Goal: Information Seeking & Learning: Learn about a topic

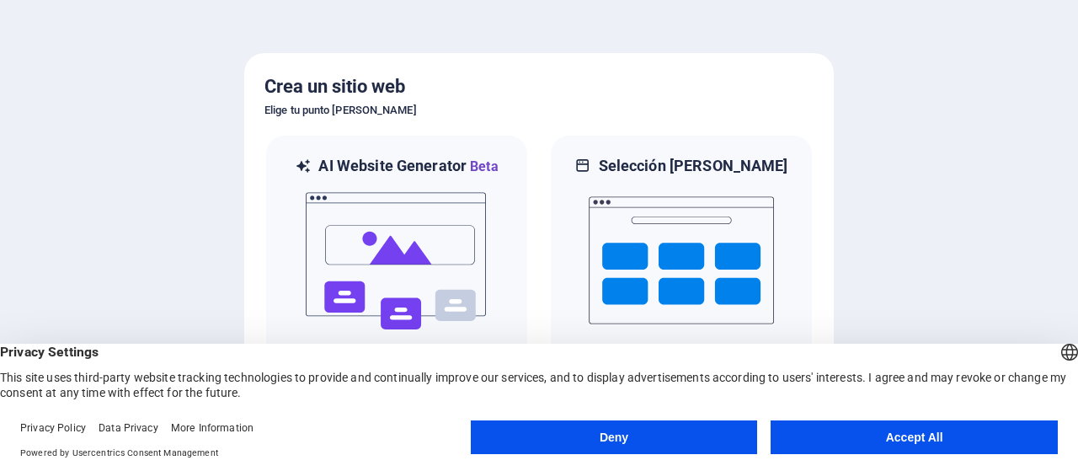
click at [615, 423] on button "Deny" at bounding box center [614, 437] width 287 height 34
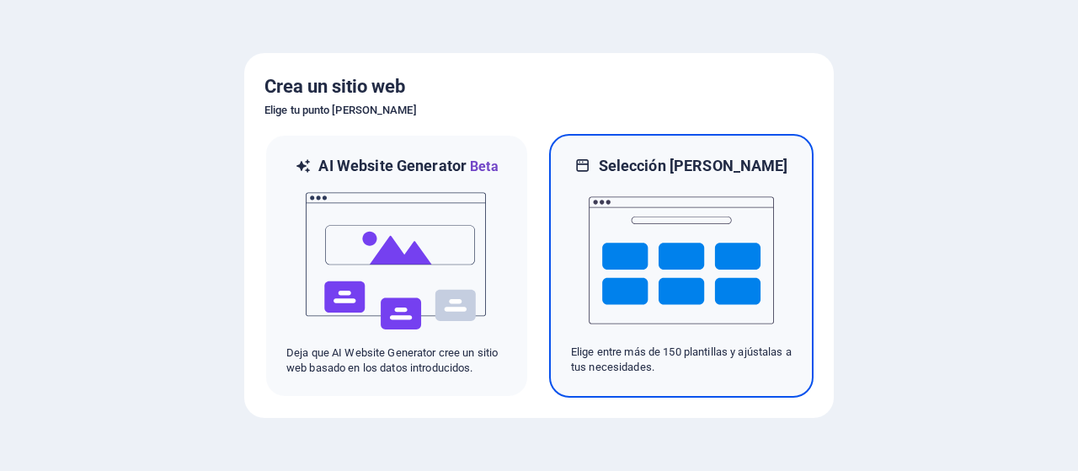
click at [640, 310] on img at bounding box center [681, 260] width 185 height 168
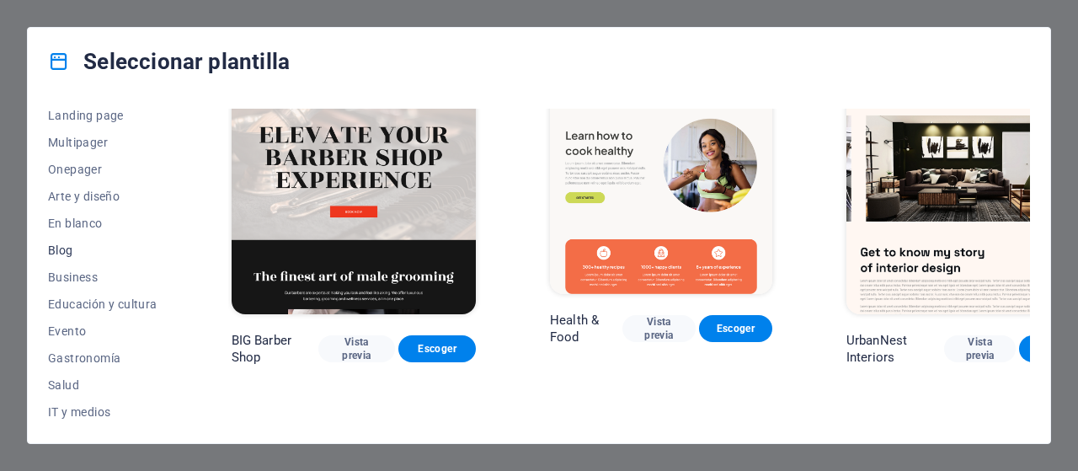
scroll to position [112, 0]
click at [71, 280] on span "Business" at bounding box center [102, 279] width 109 height 13
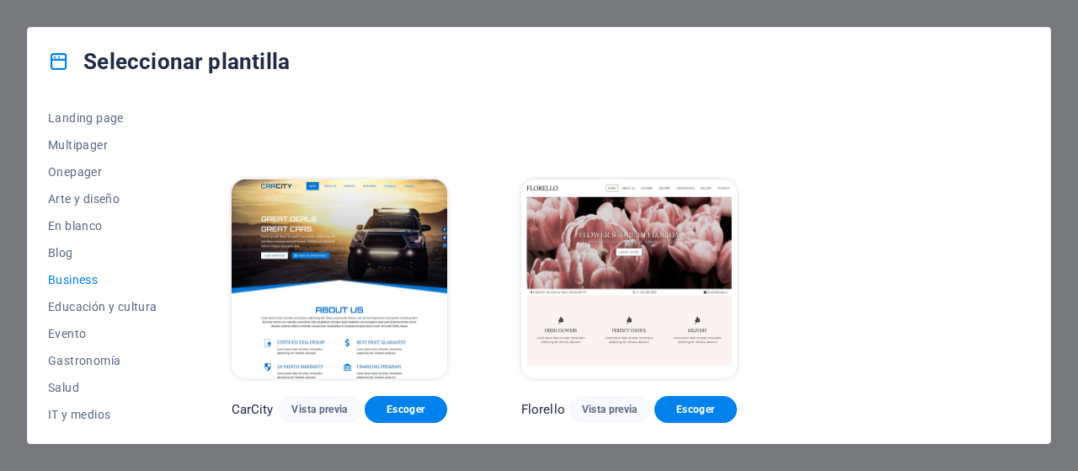
scroll to position [248, 0]
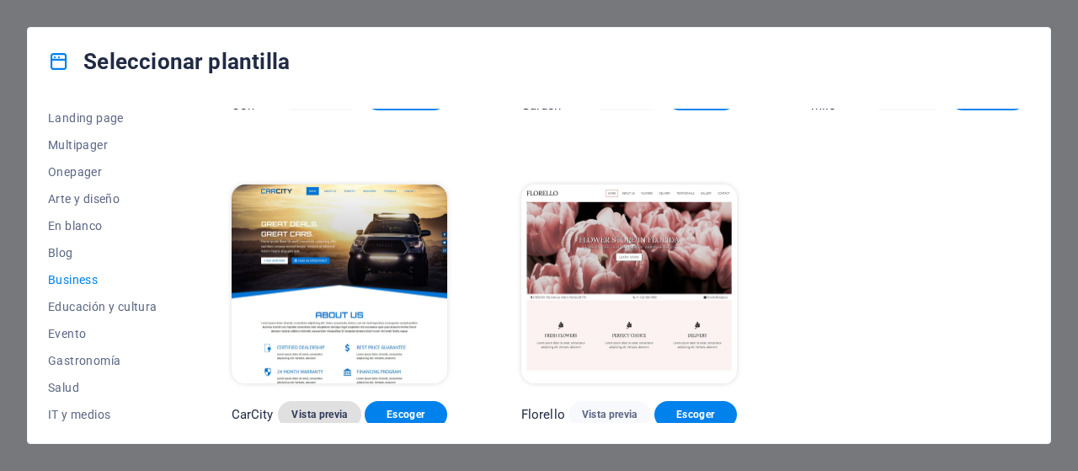
click at [322, 413] on span "Vista previa" at bounding box center [319, 413] width 56 height 13
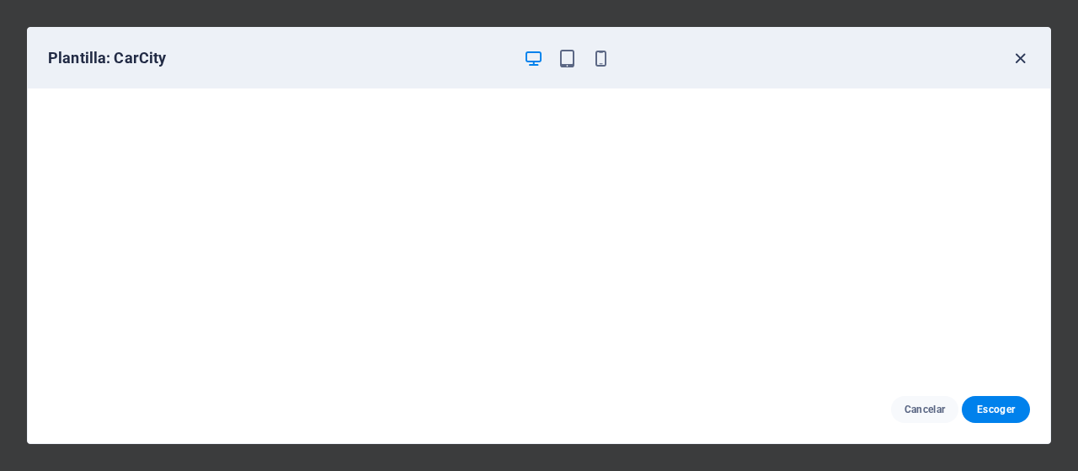
click at [1015, 53] on icon "button" at bounding box center [1019, 58] width 19 height 19
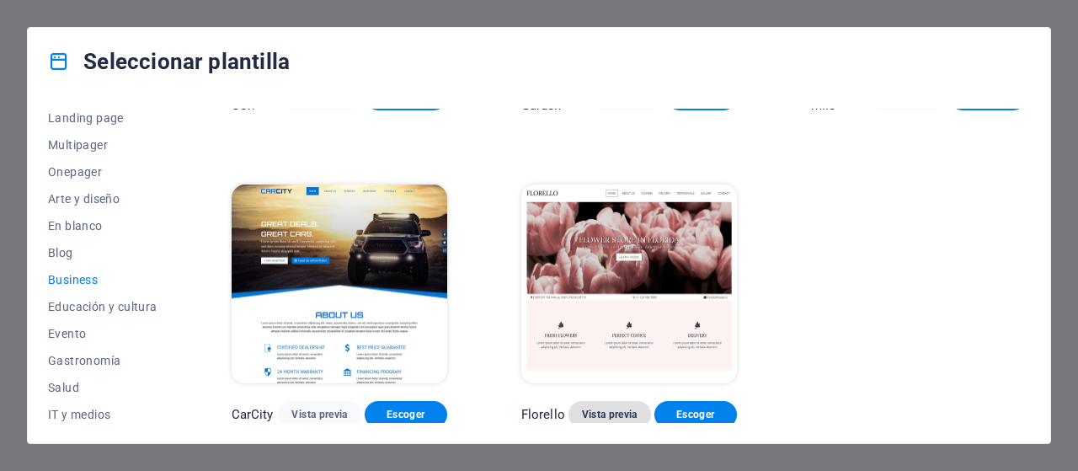
click at [611, 410] on span "Vista previa" at bounding box center [610, 413] width 56 height 13
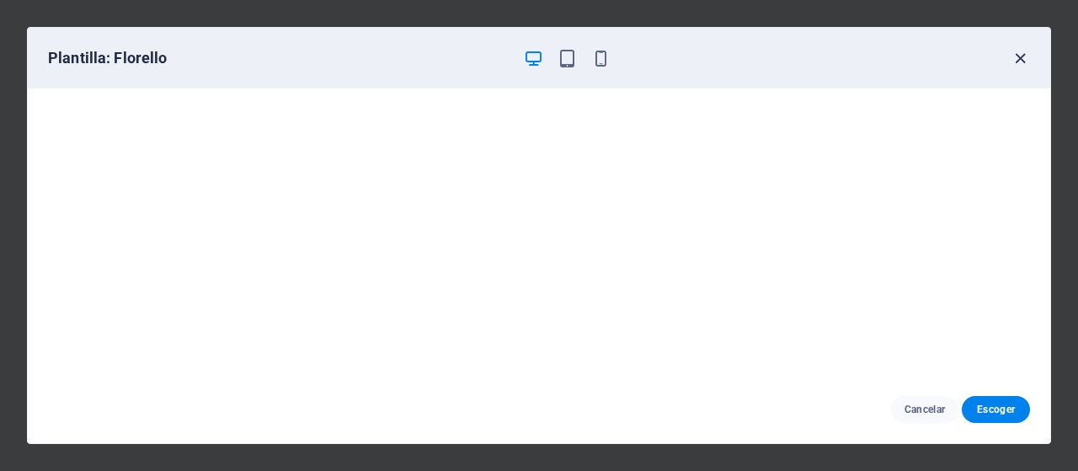
click at [1027, 61] on icon "button" at bounding box center [1019, 58] width 19 height 19
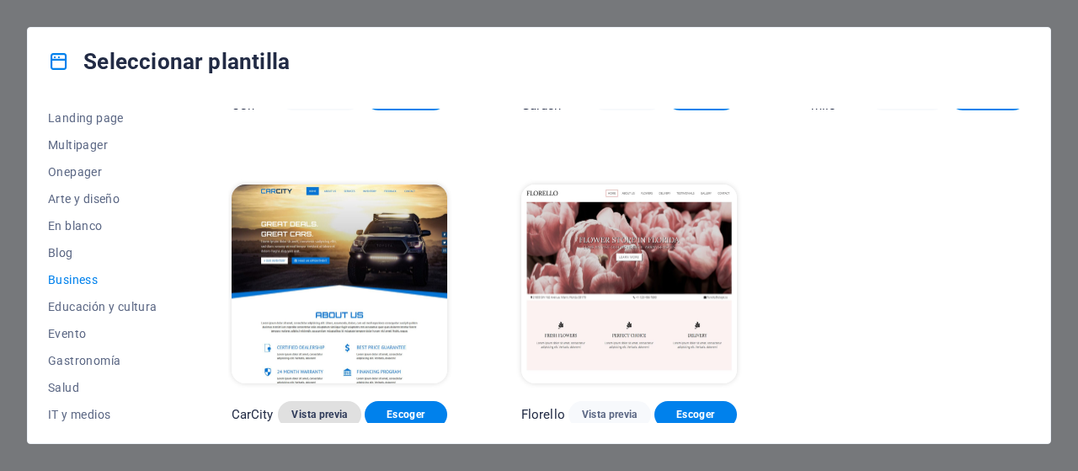
click at [315, 407] on span "Vista previa" at bounding box center [319, 413] width 56 height 13
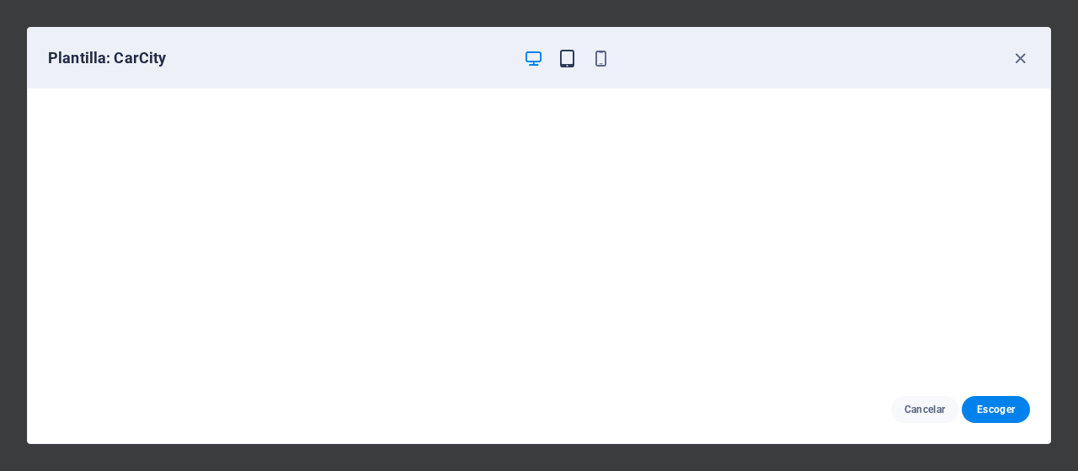
click at [564, 59] on icon "button" at bounding box center [566, 58] width 19 height 19
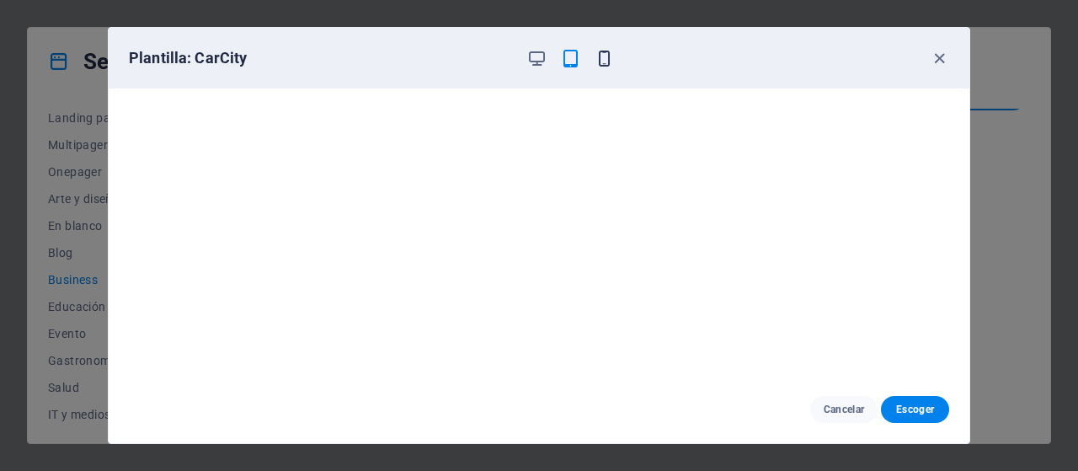
click at [606, 61] on icon "button" at bounding box center [603, 58] width 19 height 19
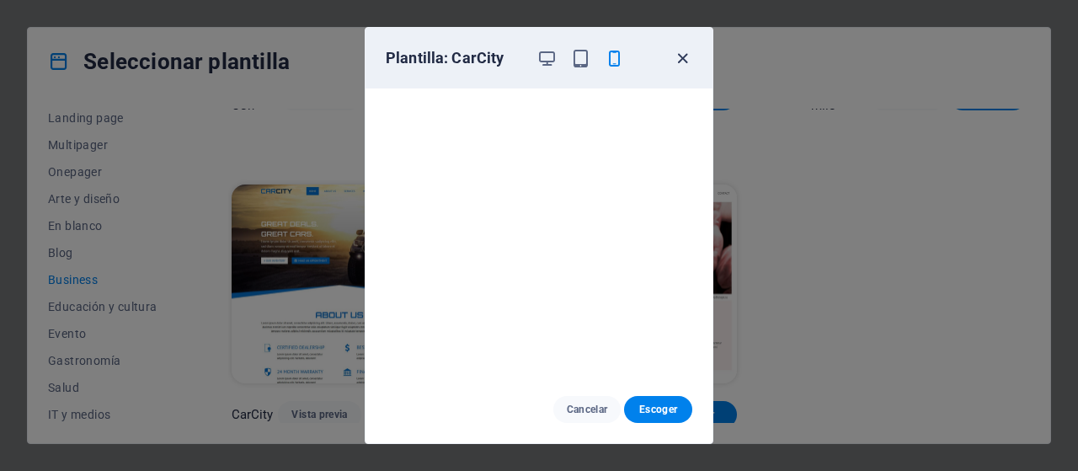
click at [681, 57] on icon "button" at bounding box center [682, 58] width 19 height 19
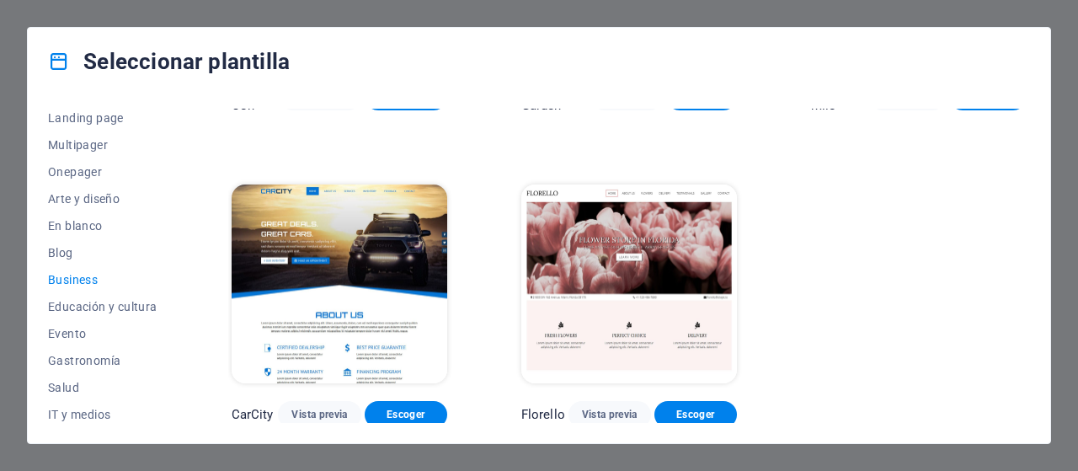
click at [671, 261] on img at bounding box center [629, 283] width 216 height 199
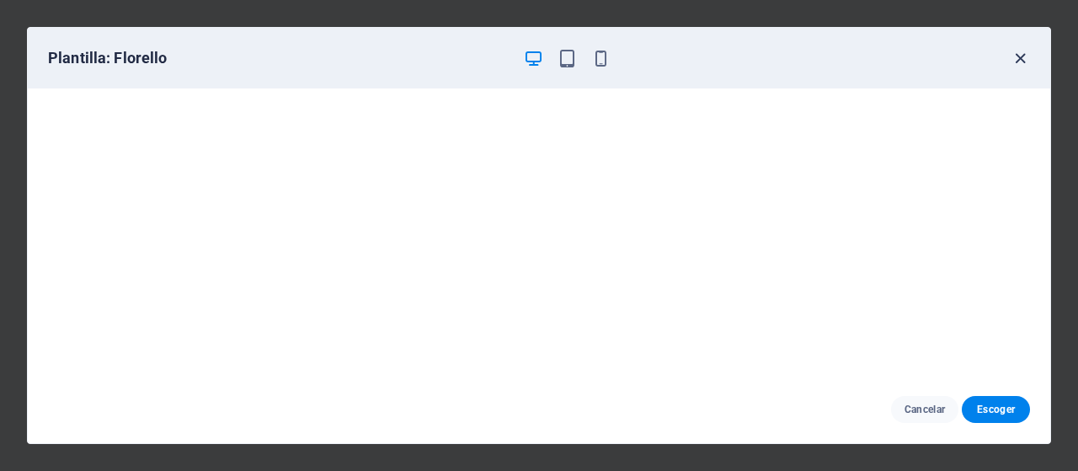
click at [1020, 60] on icon "button" at bounding box center [1019, 58] width 19 height 19
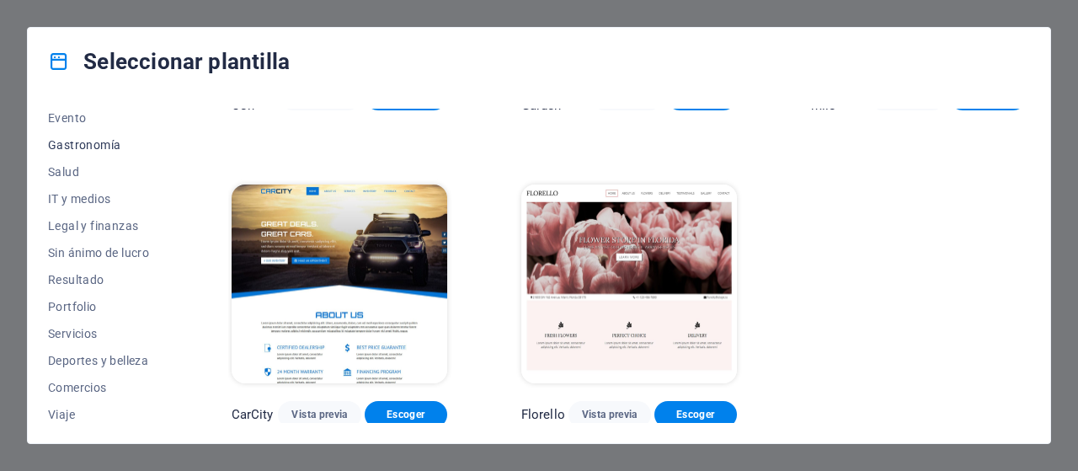
scroll to position [359, 0]
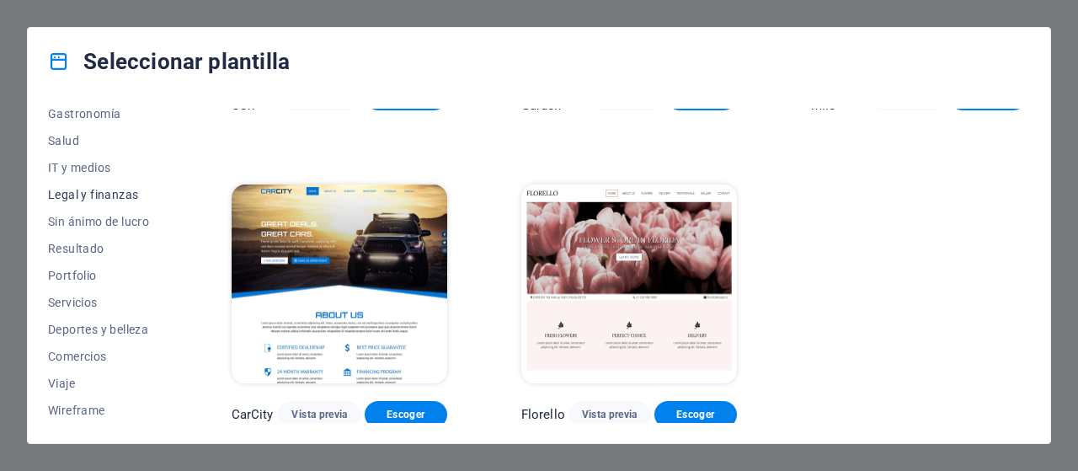
click at [104, 194] on span "Legal y finanzas" at bounding box center [102, 194] width 109 height 13
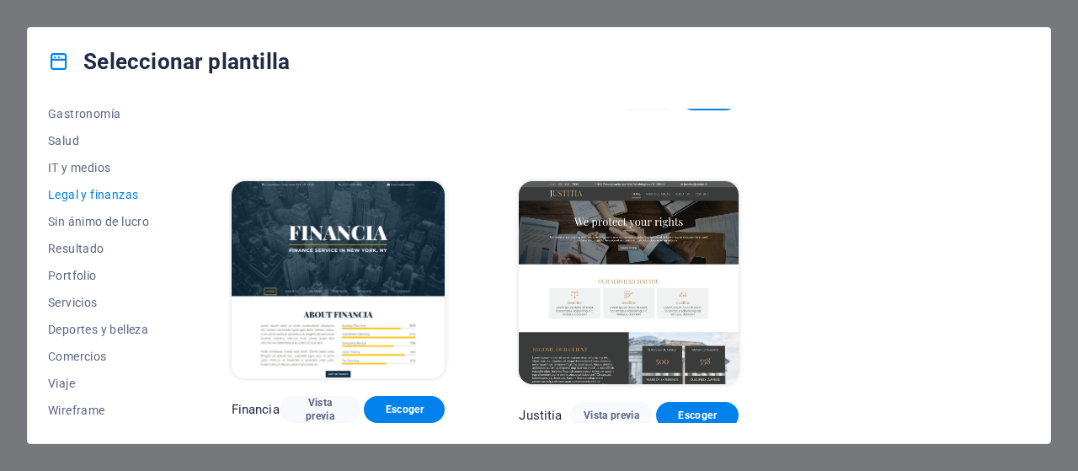
scroll to position [0, 0]
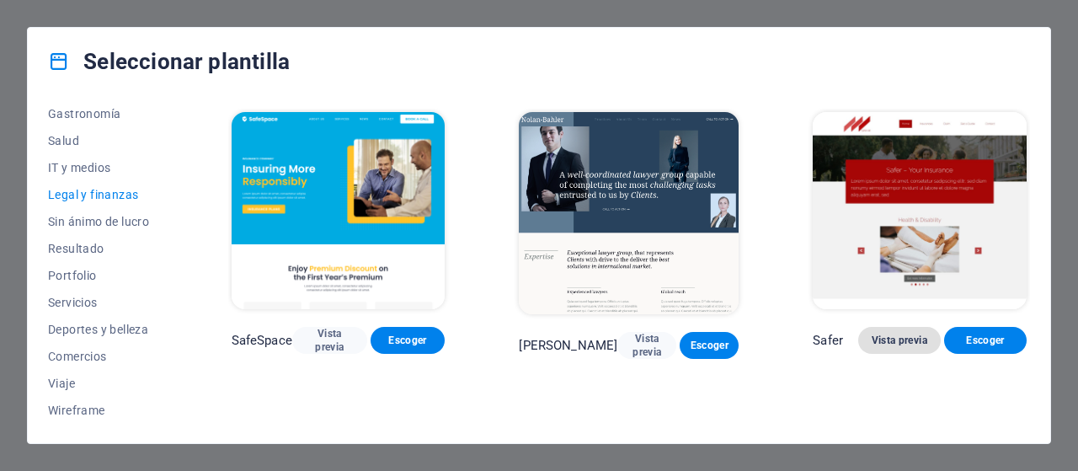
click at [891, 344] on span "Vista previa" at bounding box center [899, 339] width 56 height 13
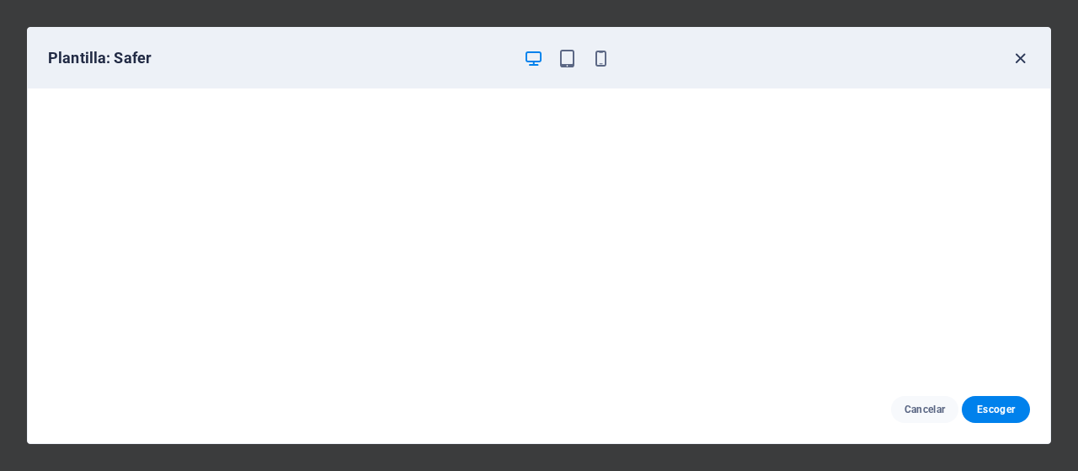
click at [1017, 61] on icon "button" at bounding box center [1019, 58] width 19 height 19
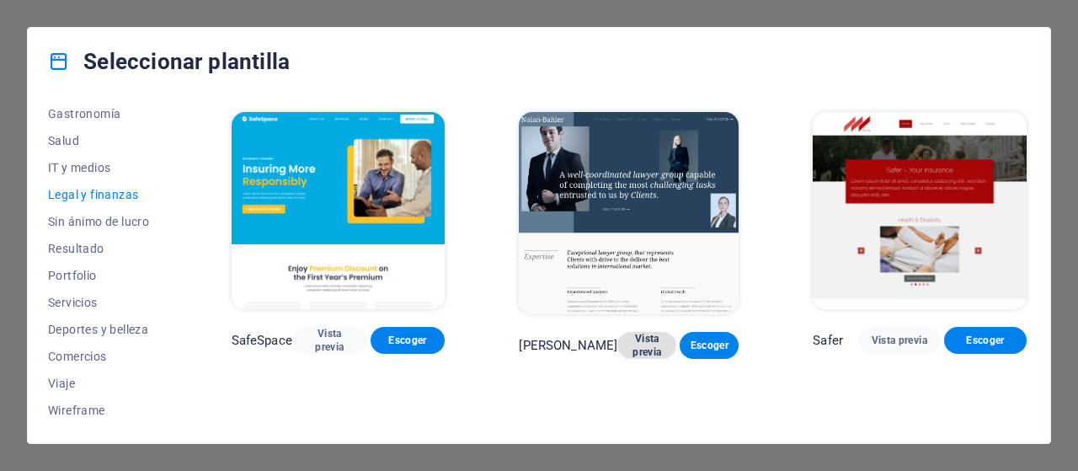
click at [631, 341] on span "Vista previa" at bounding box center [647, 345] width 32 height 27
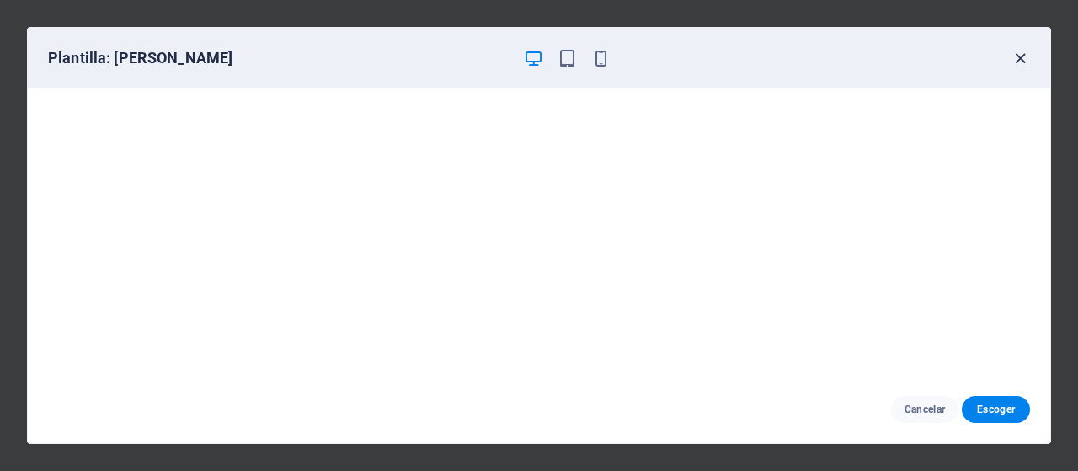
click at [1024, 55] on icon "button" at bounding box center [1019, 58] width 19 height 19
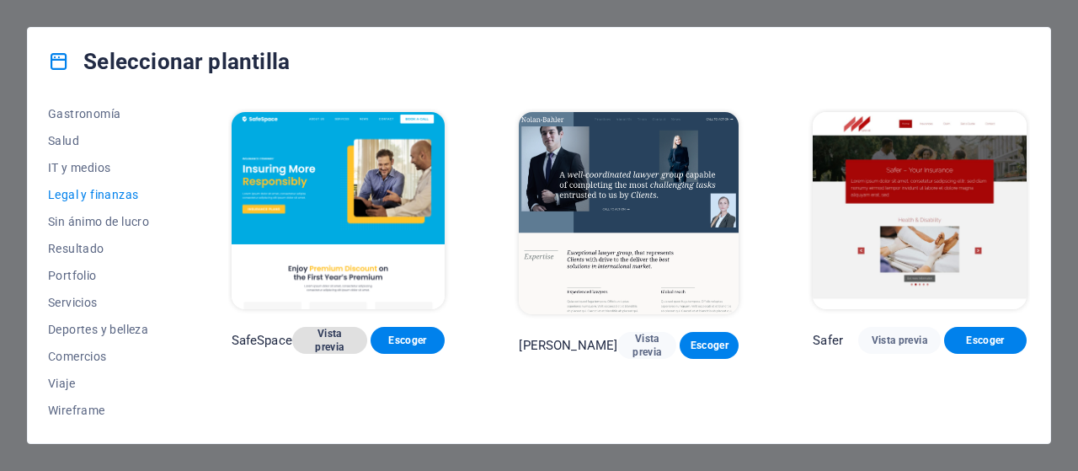
click at [327, 348] on span "Vista previa" at bounding box center [330, 340] width 48 height 27
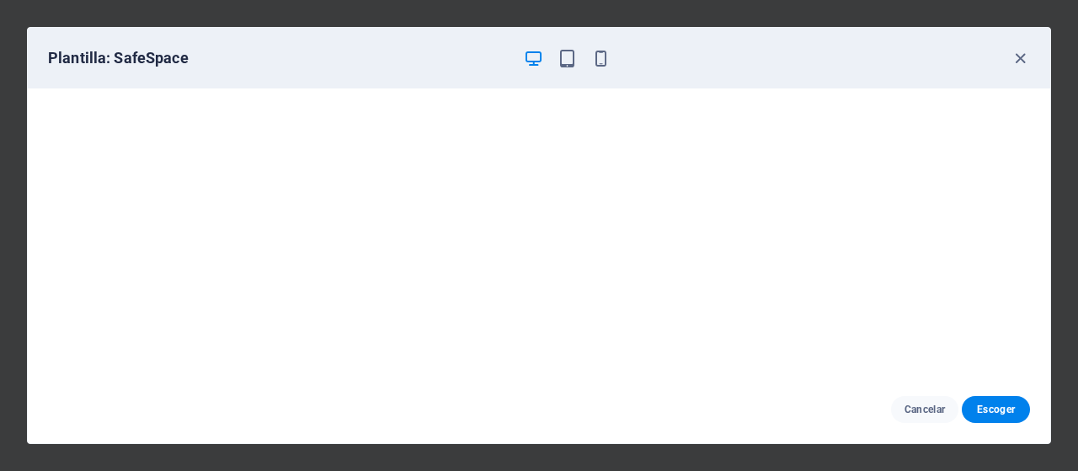
click at [1031, 56] on div "Plantilla: SafeSpace" at bounding box center [539, 58] width 1022 height 61
click at [600, 55] on icon "button" at bounding box center [600, 58] width 19 height 19
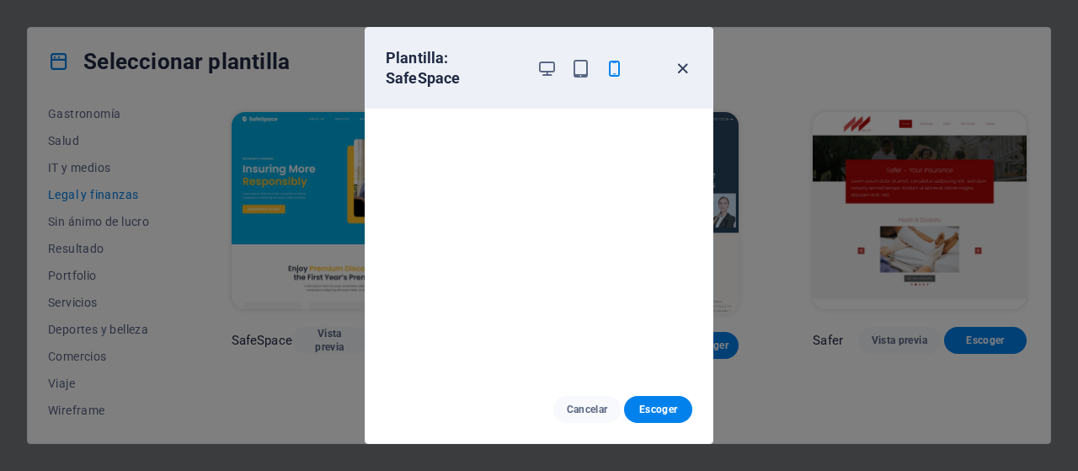
click at [684, 65] on icon "button" at bounding box center [682, 68] width 19 height 19
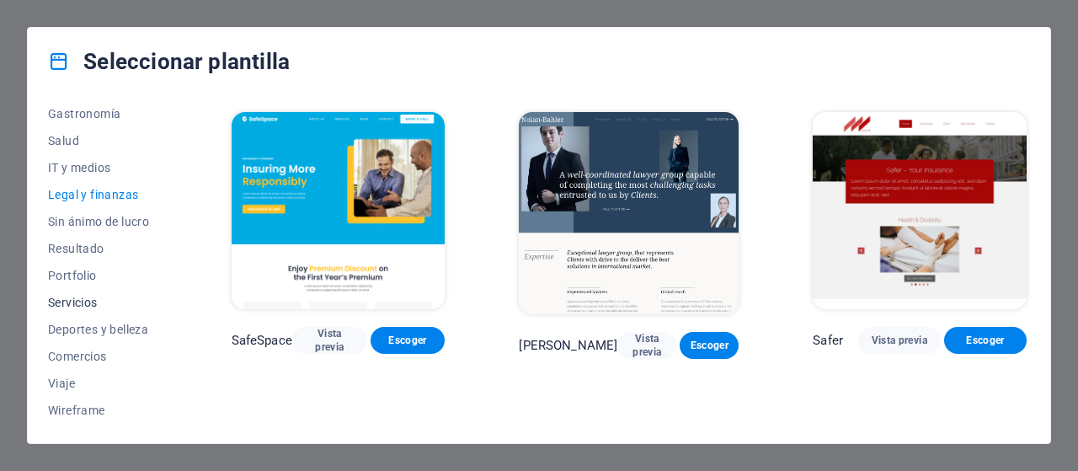
click at [75, 292] on button "Servicios" at bounding box center [102, 302] width 109 height 27
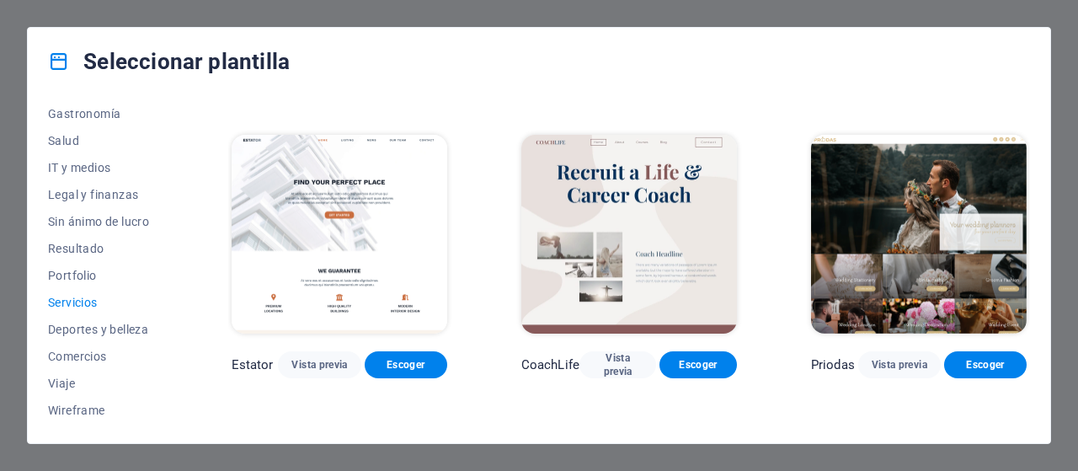
scroll to position [926, 0]
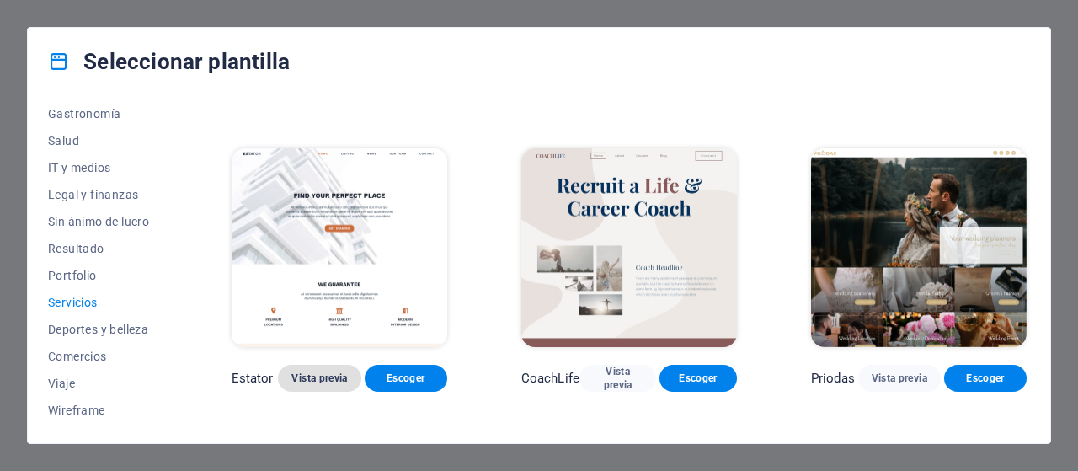
click at [333, 373] on span "Vista previa" at bounding box center [319, 377] width 56 height 13
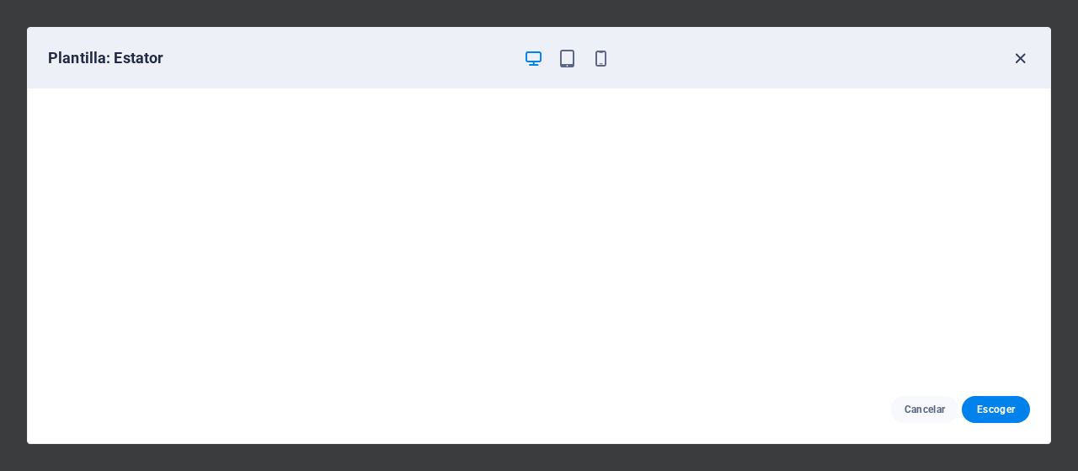
click at [1024, 63] on icon "button" at bounding box center [1019, 58] width 19 height 19
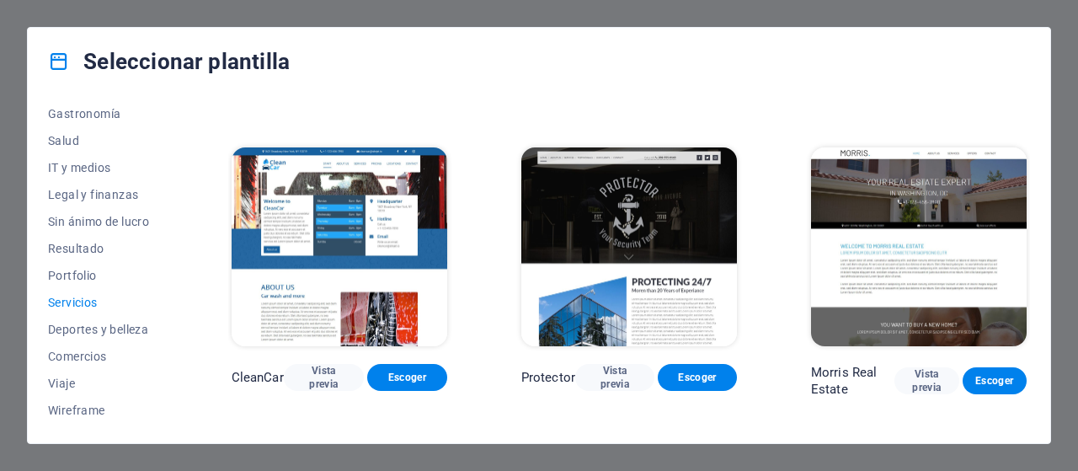
scroll to position [1234, 0]
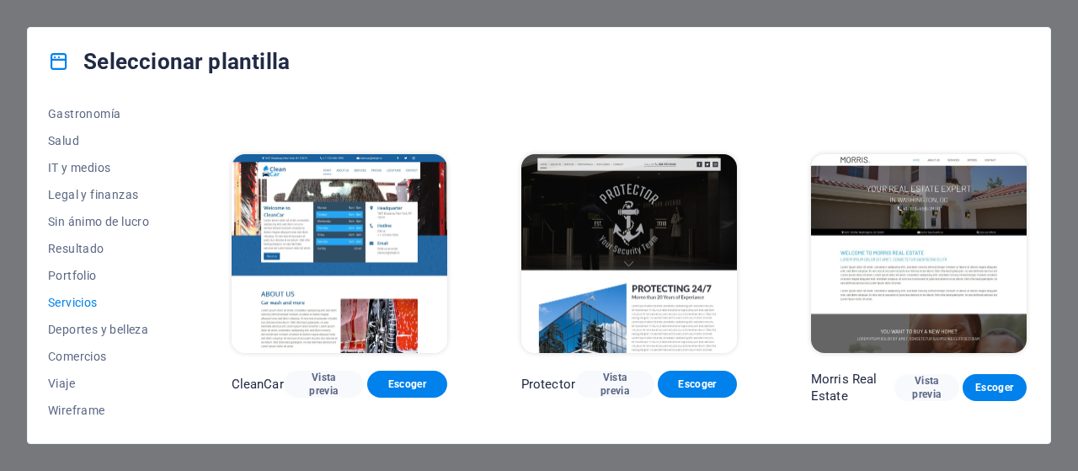
click at [274, 248] on img at bounding box center [340, 253] width 216 height 199
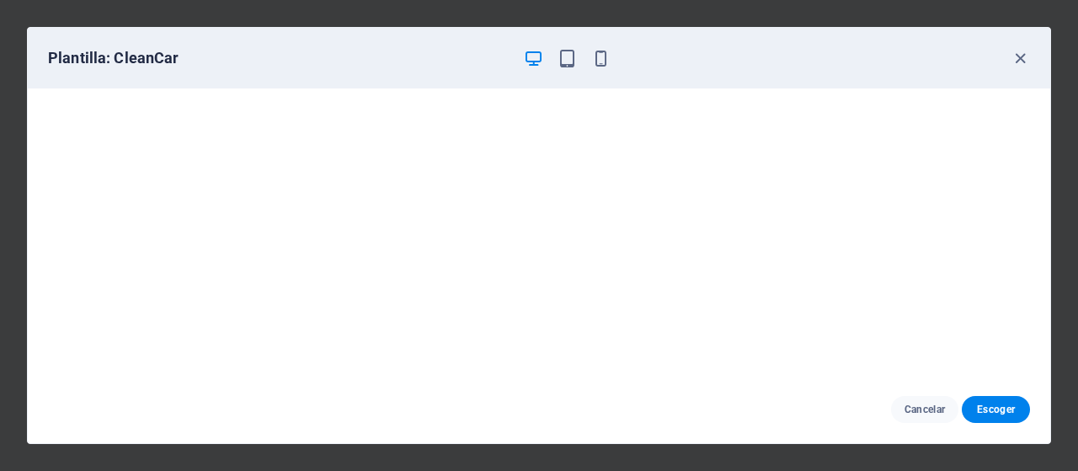
click at [1009, 56] on div "Plantilla: CleanCar" at bounding box center [528, 58] width 961 height 20
click at [1014, 56] on icon "button" at bounding box center [1019, 58] width 19 height 19
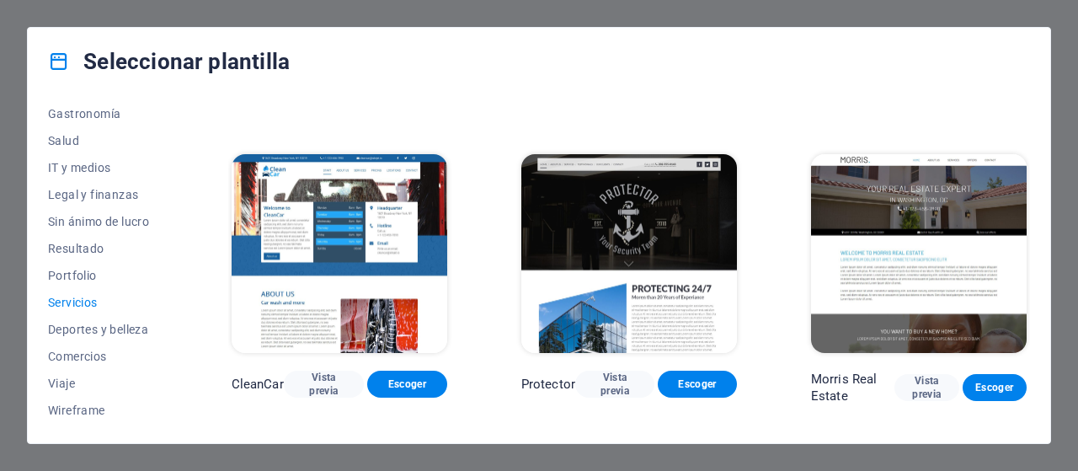
click at [1071, 21] on div "Seleccionar plantilla Todas las plantillas Mis plantillas Nueva Popular Landing…" at bounding box center [539, 235] width 1078 height 471
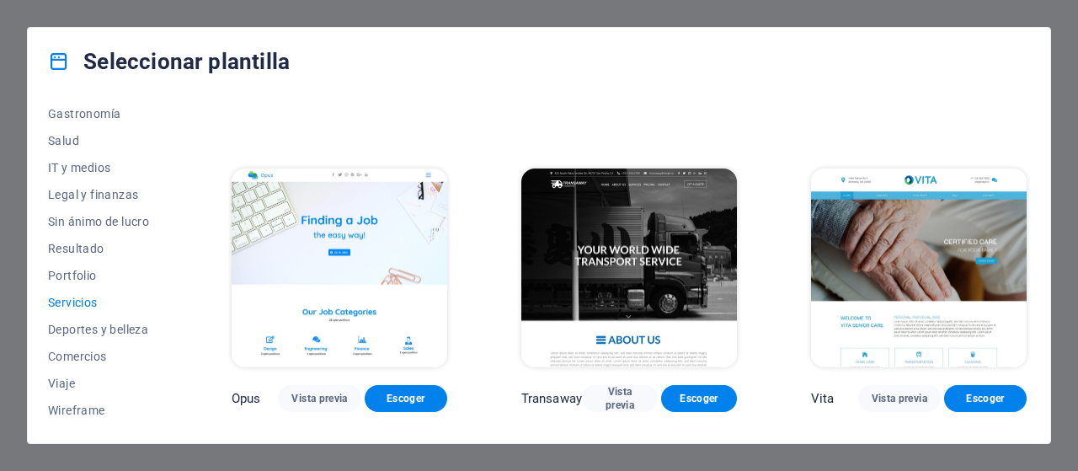
scroll to position [1908, 0]
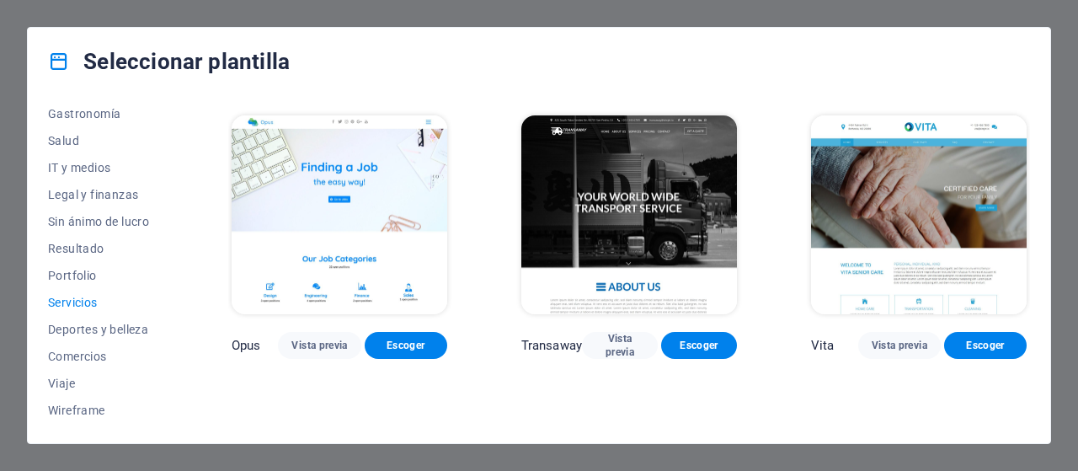
click at [368, 217] on img at bounding box center [340, 214] width 216 height 199
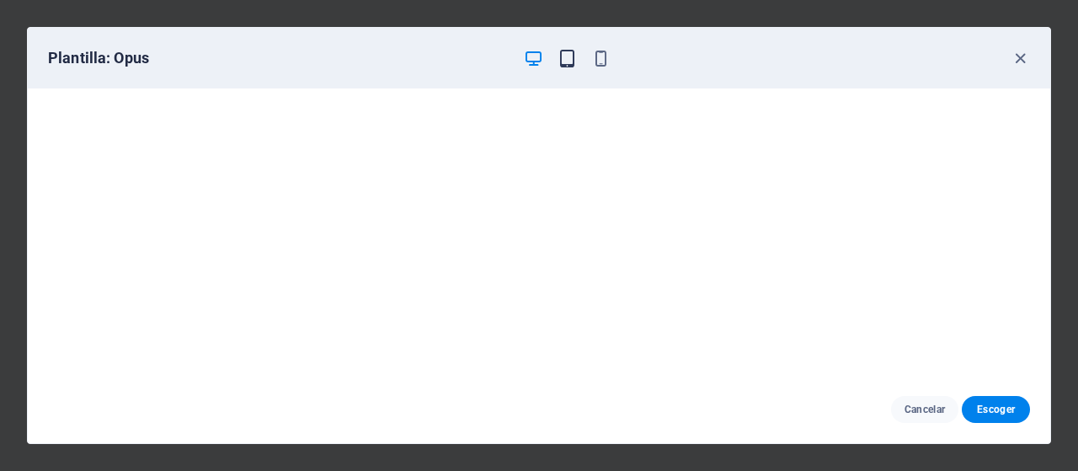
click at [561, 66] on icon "button" at bounding box center [566, 58] width 19 height 19
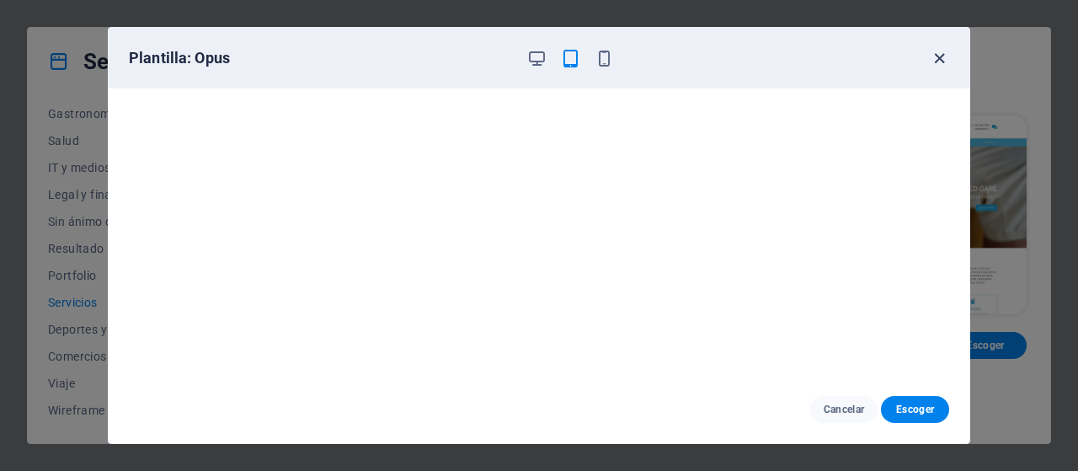
click at [938, 53] on icon "button" at bounding box center [938, 58] width 19 height 19
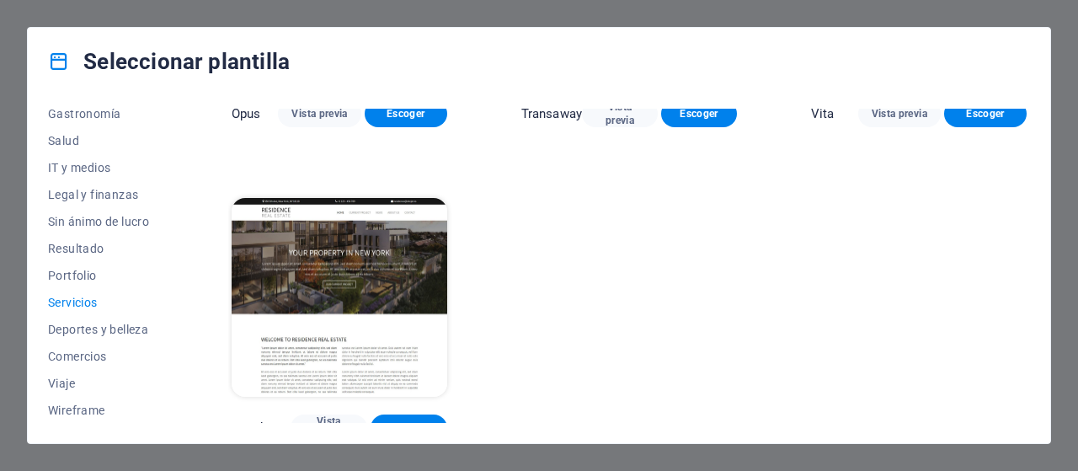
scroll to position [2141, 0]
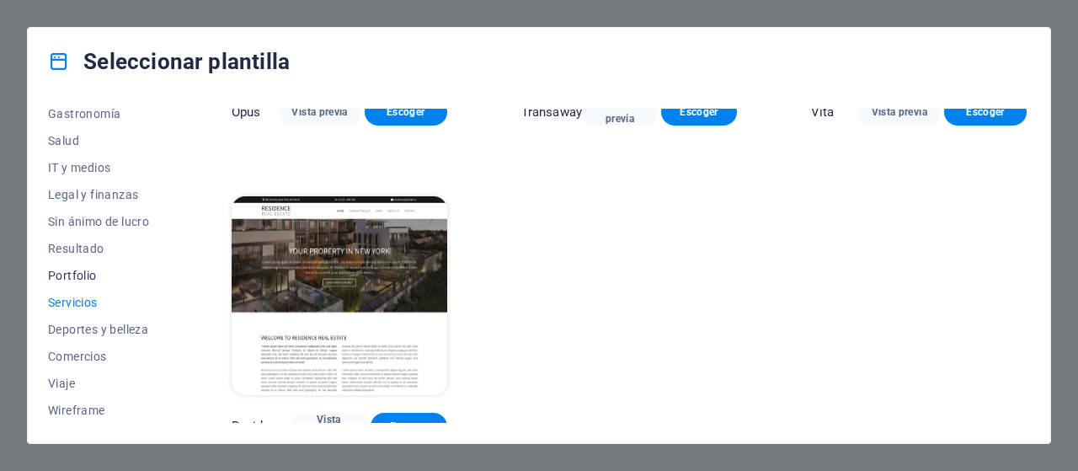
click at [54, 274] on span "Portfolio" at bounding box center [102, 275] width 109 height 13
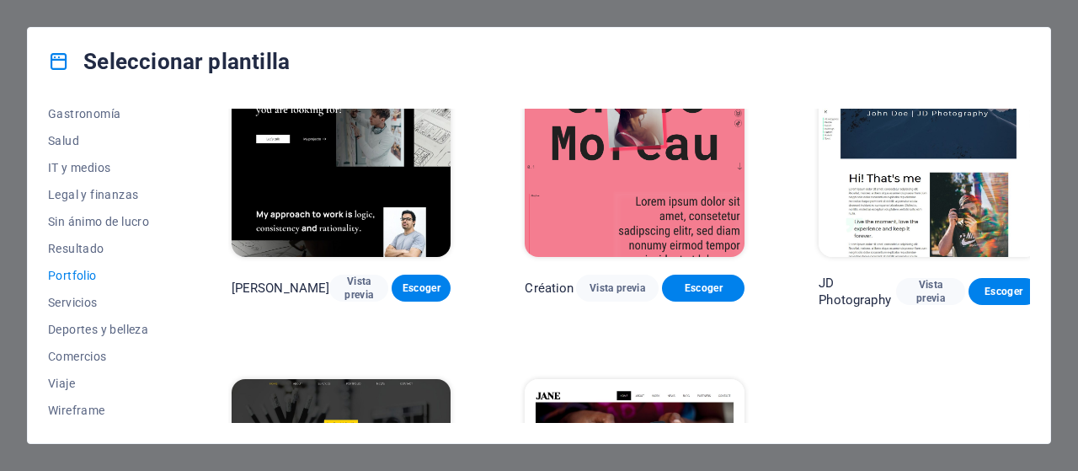
scroll to position [567, 0]
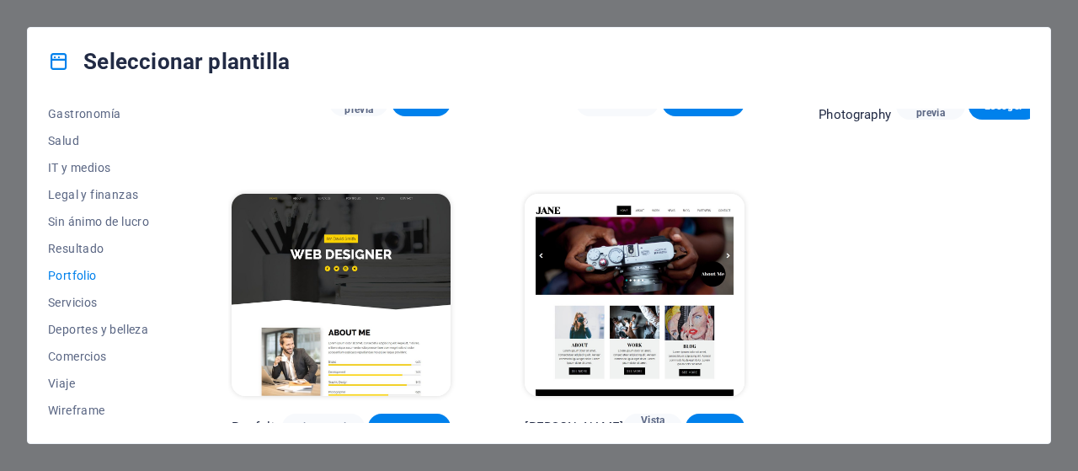
click at [382, 290] on img at bounding box center [342, 295] width 220 height 202
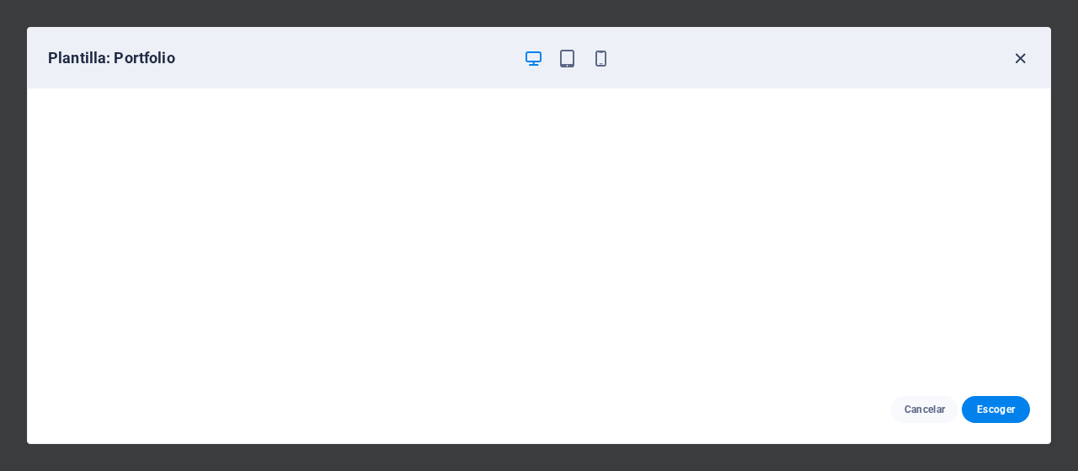
click at [1022, 53] on icon "button" at bounding box center [1019, 58] width 19 height 19
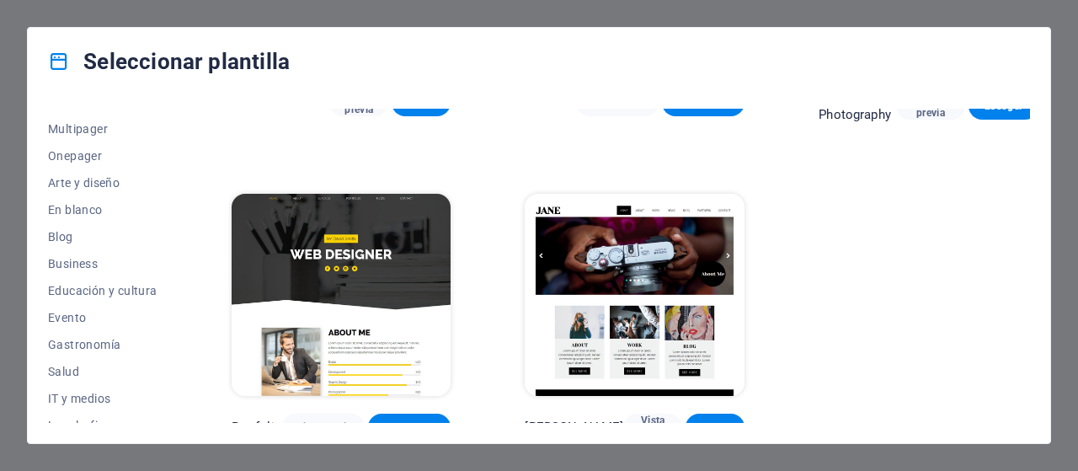
scroll to position [0, 0]
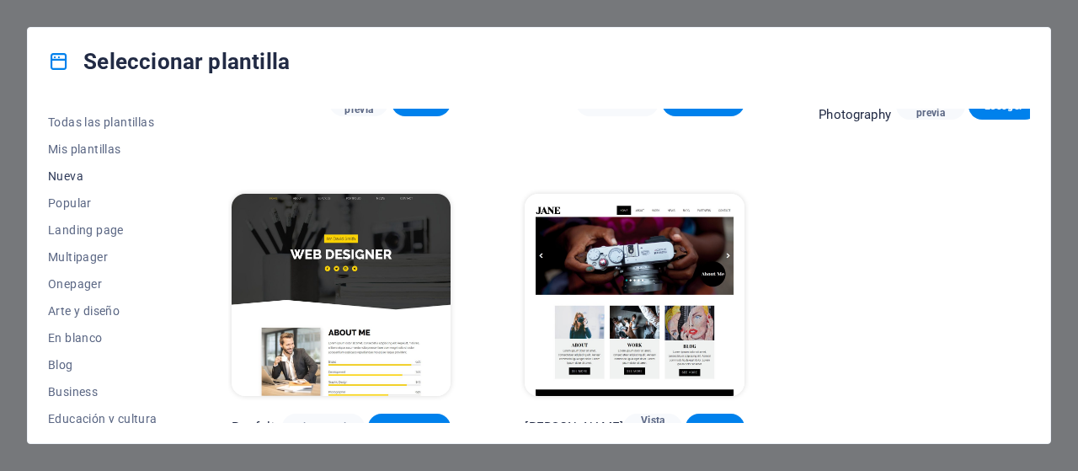
click at [58, 168] on button "Nueva" at bounding box center [102, 175] width 109 height 27
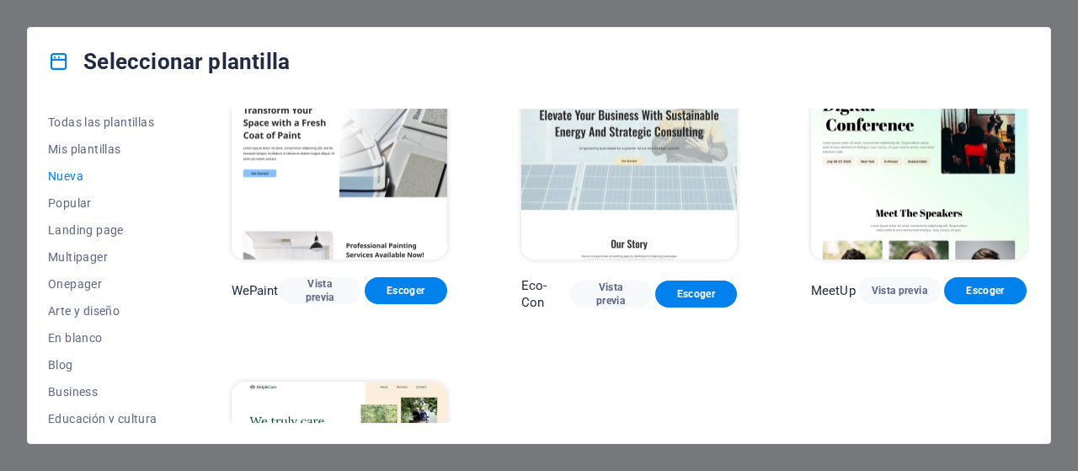
scroll to position [1212, 0]
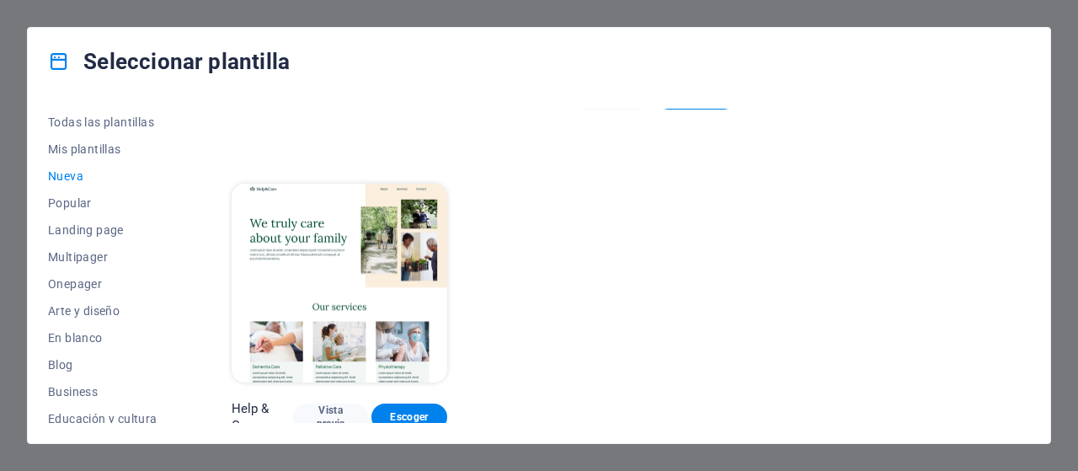
click at [339, 264] on img at bounding box center [340, 283] width 216 height 199
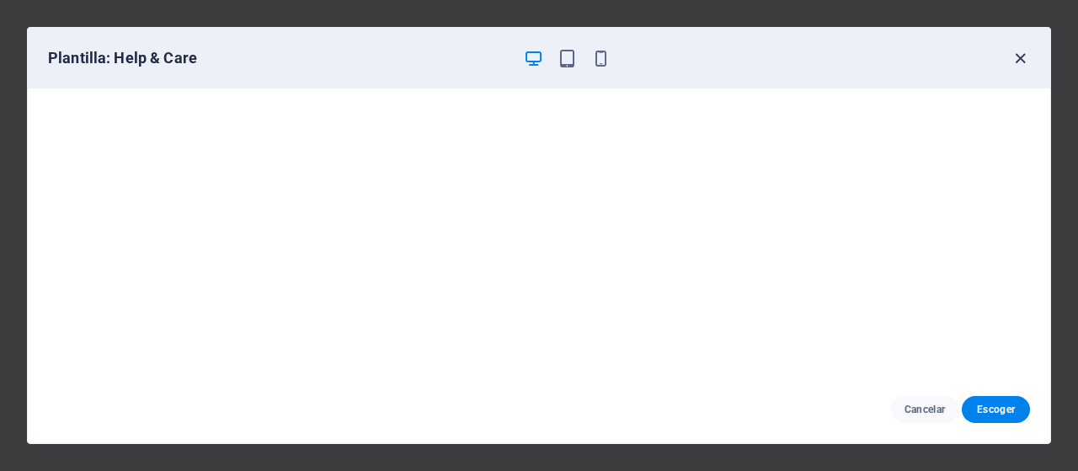
click at [1023, 56] on icon "button" at bounding box center [1019, 58] width 19 height 19
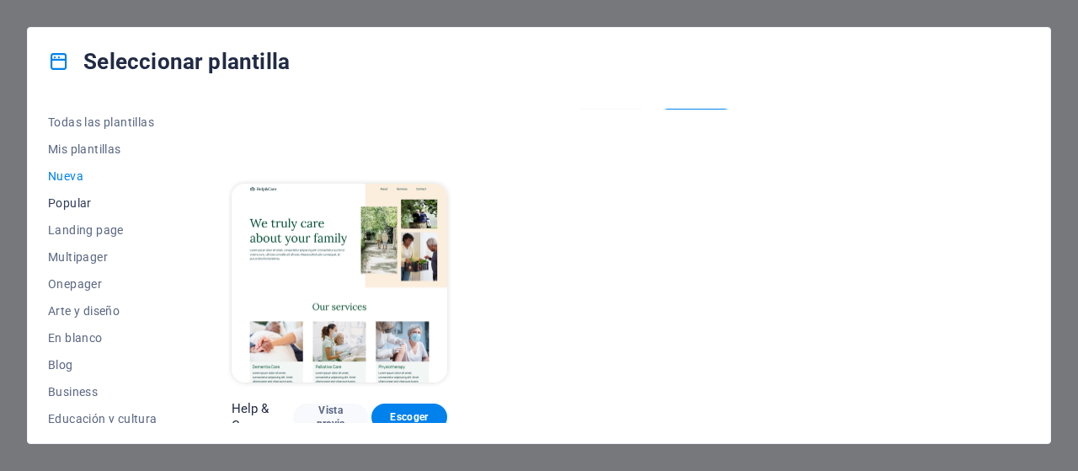
click at [72, 204] on span "Popular" at bounding box center [102, 202] width 109 height 13
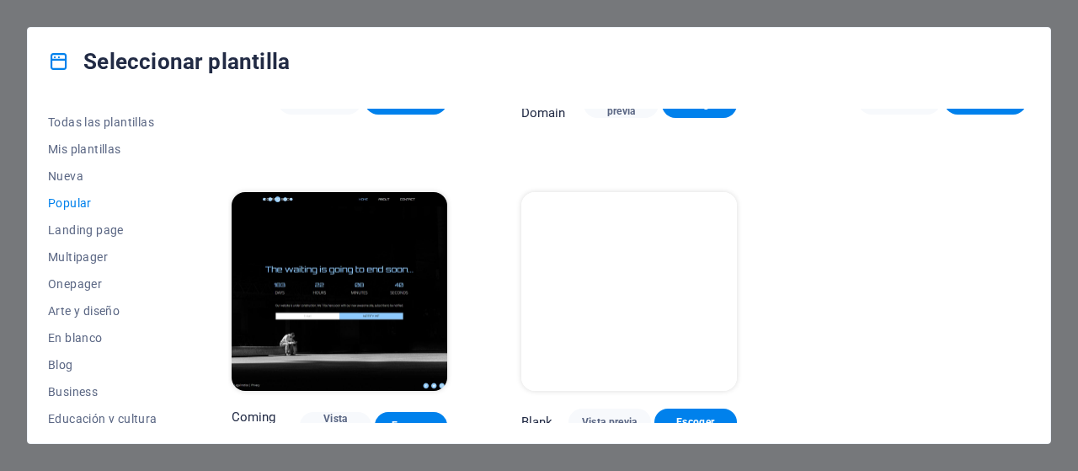
scroll to position [1524, 0]
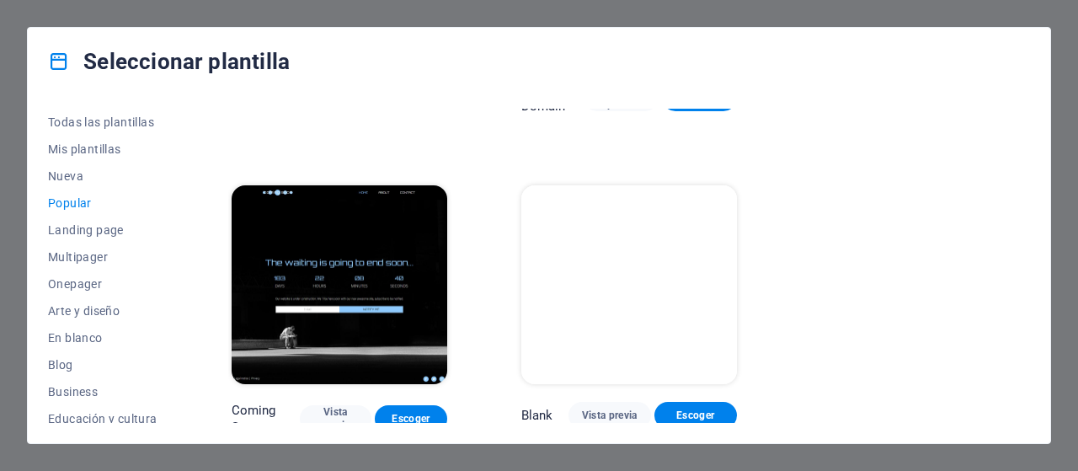
click at [639, 270] on img at bounding box center [629, 284] width 216 height 199
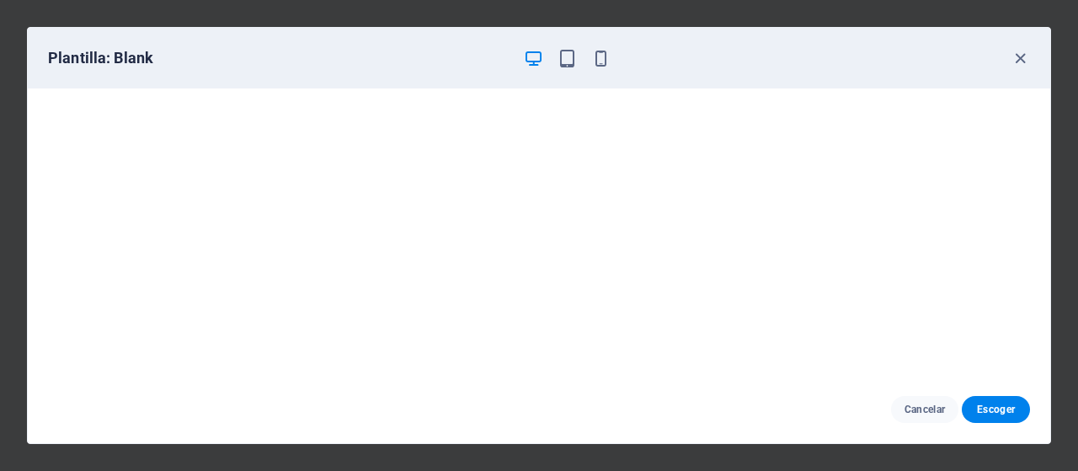
scroll to position [0, 0]
drag, startPoint x: 1009, startPoint y: 56, endPoint x: 1025, endPoint y: 61, distance: 17.4
click at [1025, 61] on div "Plantilla: Blank" at bounding box center [539, 58] width 1022 height 61
click at [1025, 61] on icon "button" at bounding box center [1019, 58] width 19 height 19
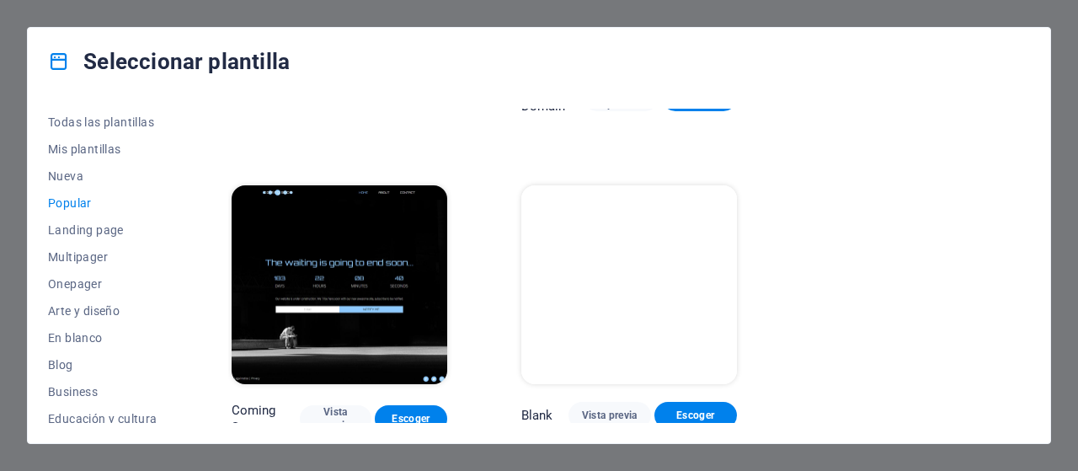
click at [292, 250] on img at bounding box center [340, 284] width 216 height 199
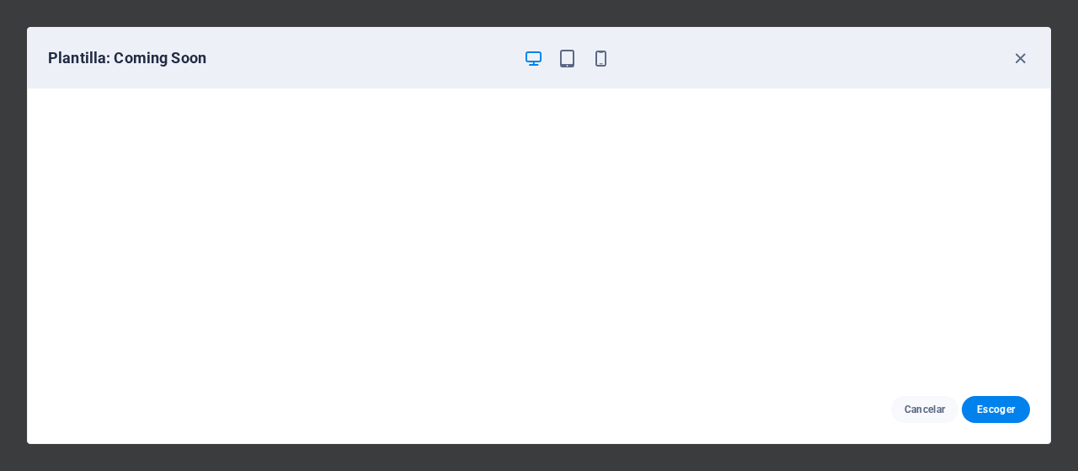
scroll to position [3, 0]
click at [1020, 53] on icon "button" at bounding box center [1019, 58] width 19 height 19
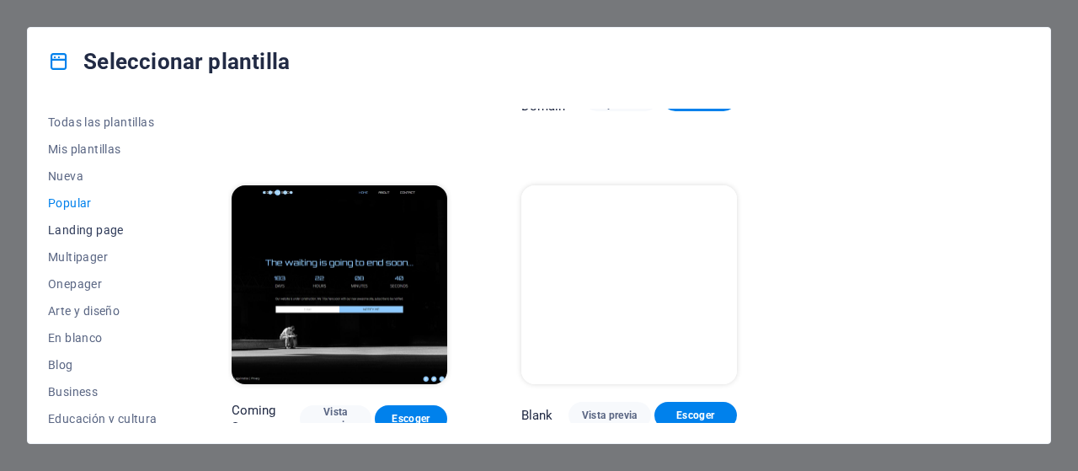
click at [61, 237] on button "Landing page" at bounding box center [102, 229] width 109 height 27
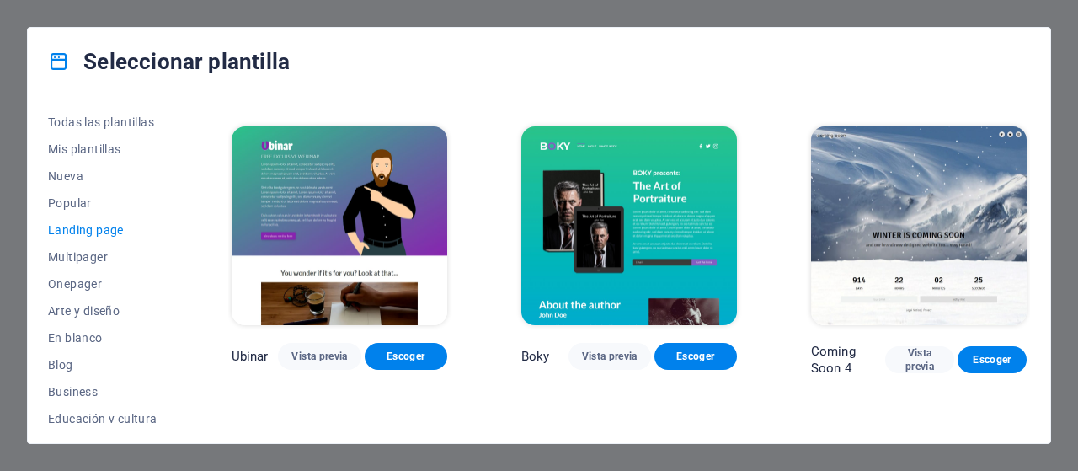
scroll to position [2197, 0]
click at [938, 253] on img at bounding box center [919, 225] width 216 height 199
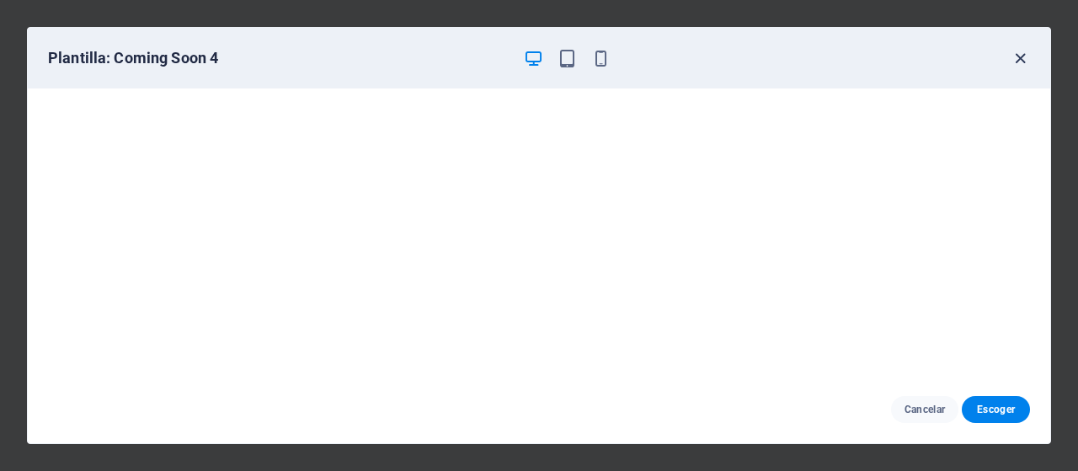
click at [1026, 60] on icon "button" at bounding box center [1019, 58] width 19 height 19
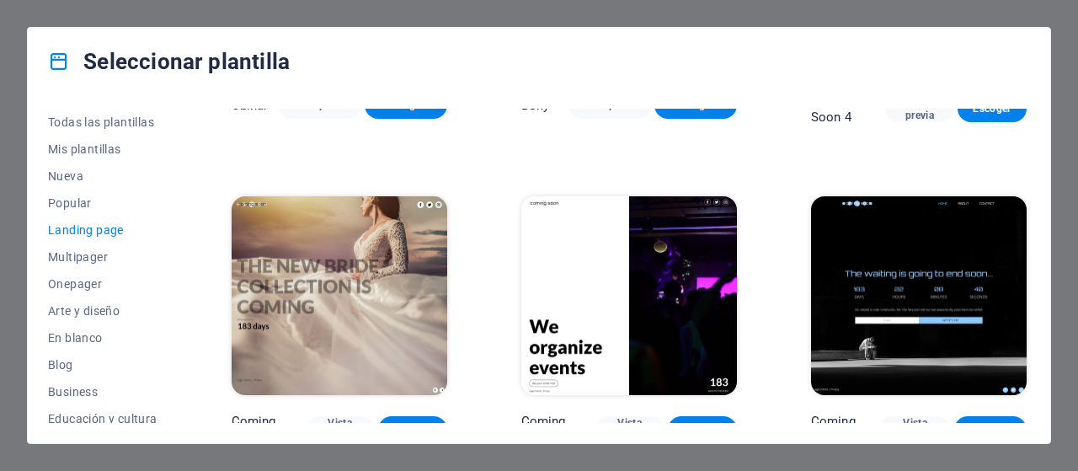
scroll to position [2453, 0]
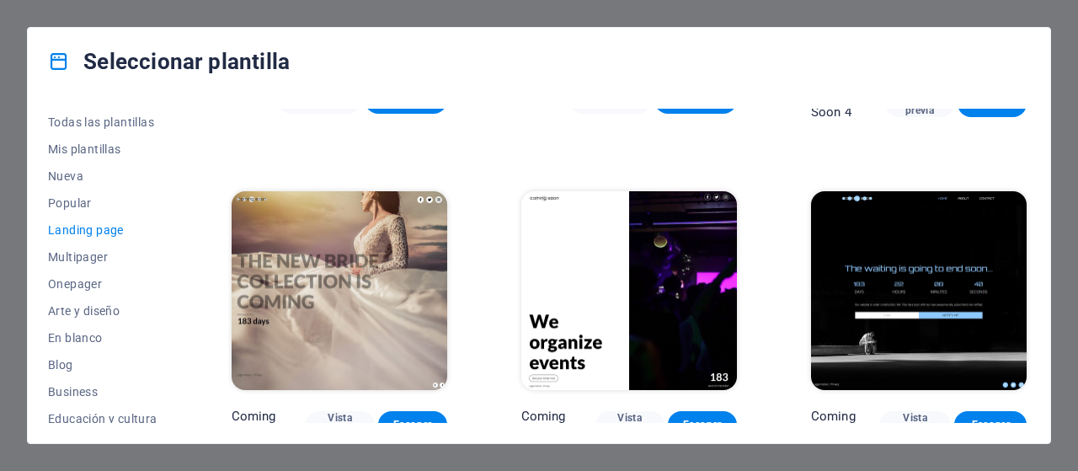
click at [277, 298] on img at bounding box center [340, 290] width 216 height 199
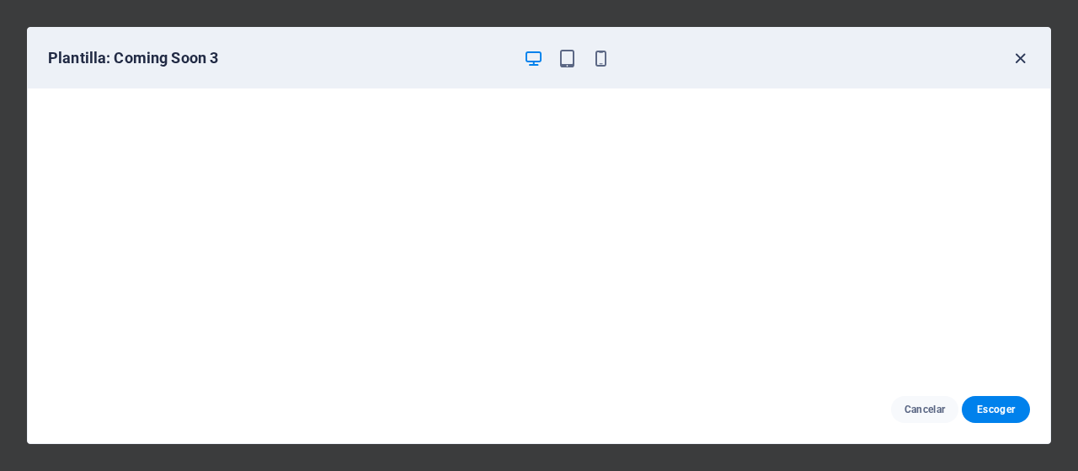
click at [1015, 58] on icon "button" at bounding box center [1019, 58] width 19 height 19
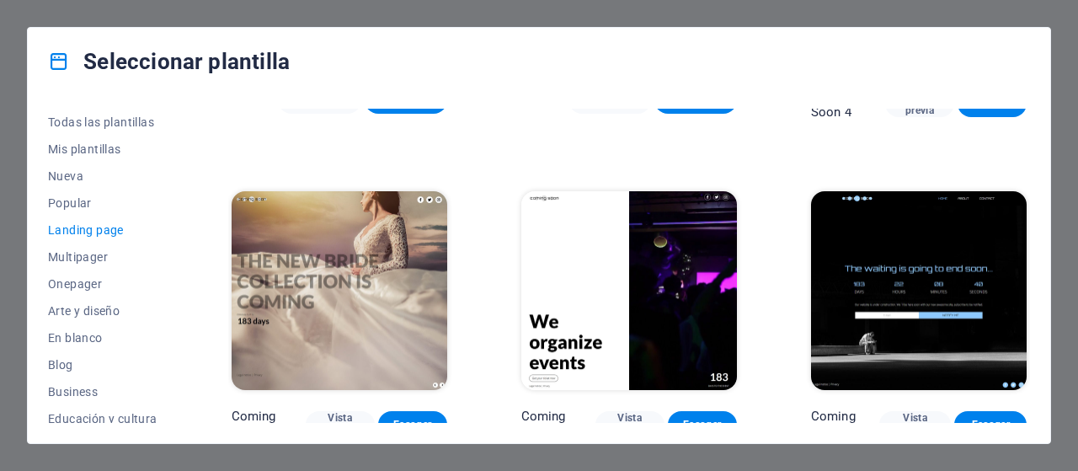
click at [641, 290] on img at bounding box center [629, 290] width 216 height 199
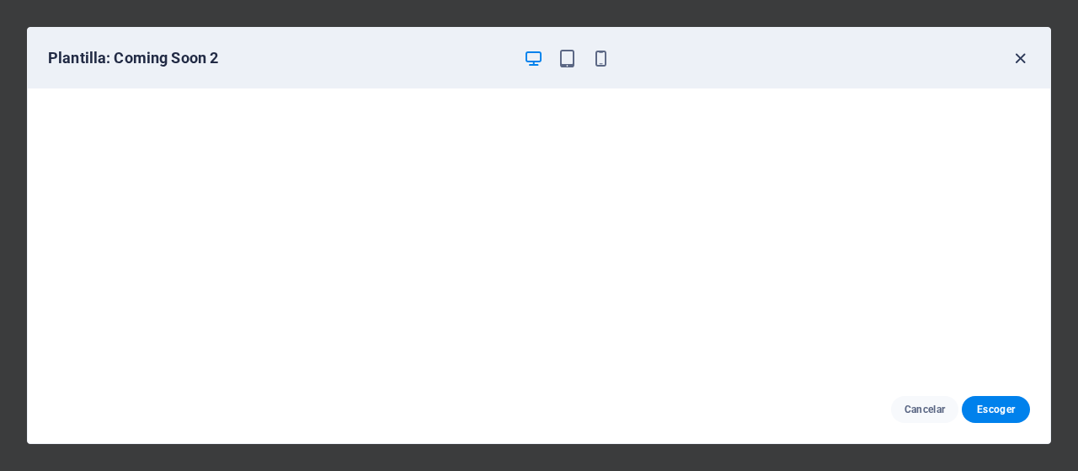
click at [1020, 59] on icon "button" at bounding box center [1019, 58] width 19 height 19
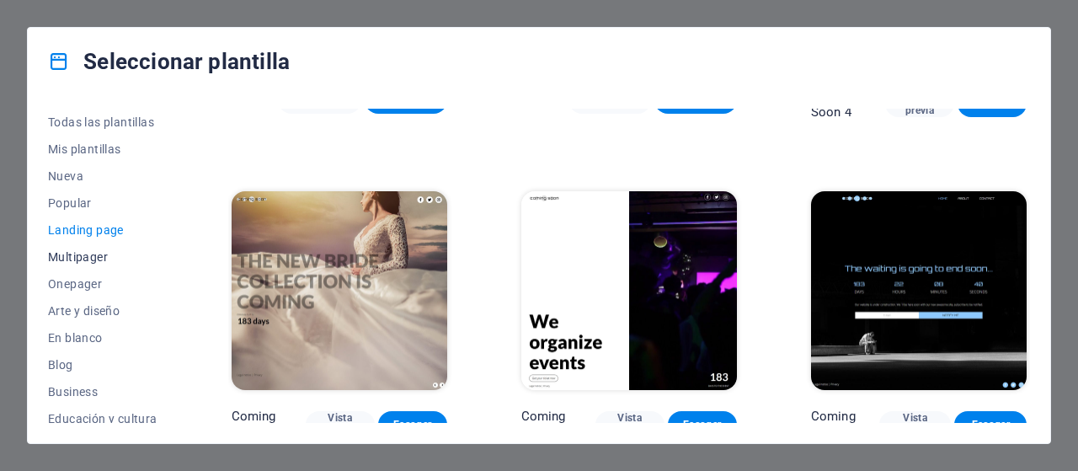
click at [104, 248] on button "Multipager" at bounding box center [102, 256] width 109 height 27
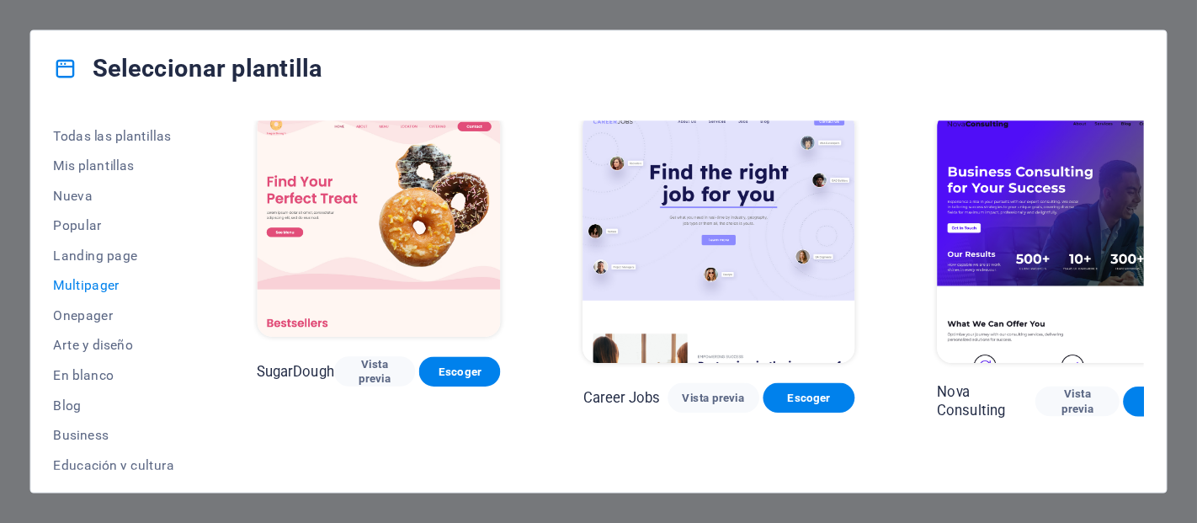
scroll to position [13, 0]
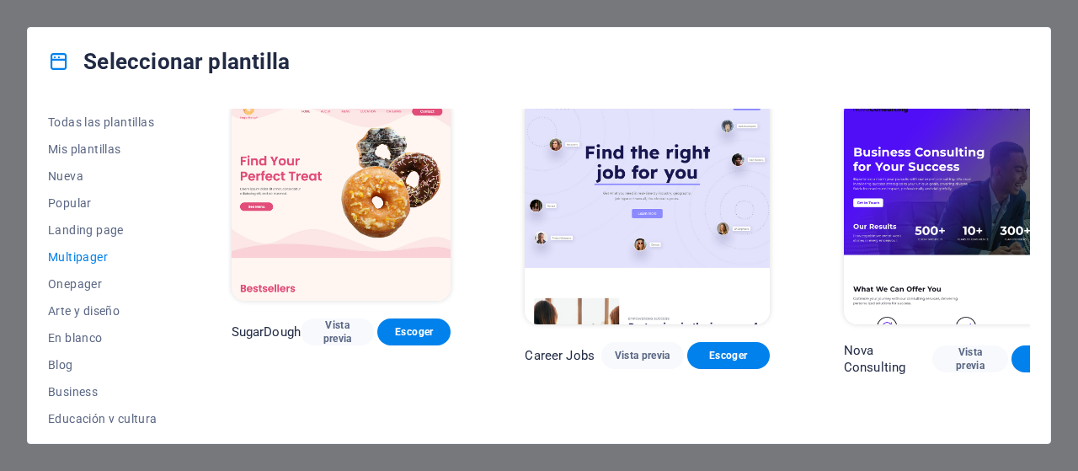
click at [333, 237] on img at bounding box center [342, 200] width 220 height 202
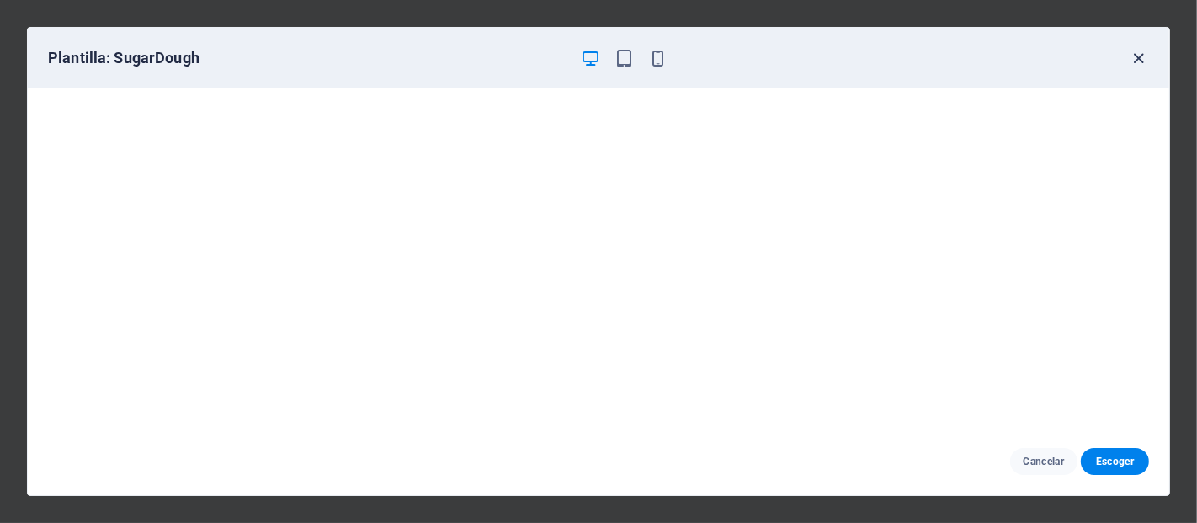
click at [1077, 55] on icon "button" at bounding box center [1139, 58] width 19 height 19
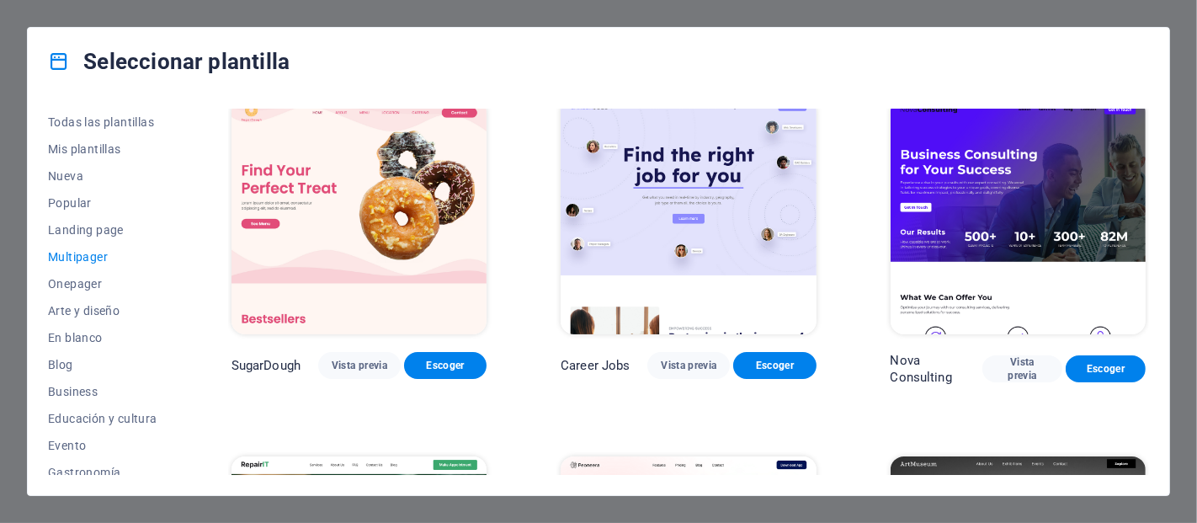
click at [976, 200] on img at bounding box center [1018, 217] width 255 height 236
